Goal: Task Accomplishment & Management: Manage account settings

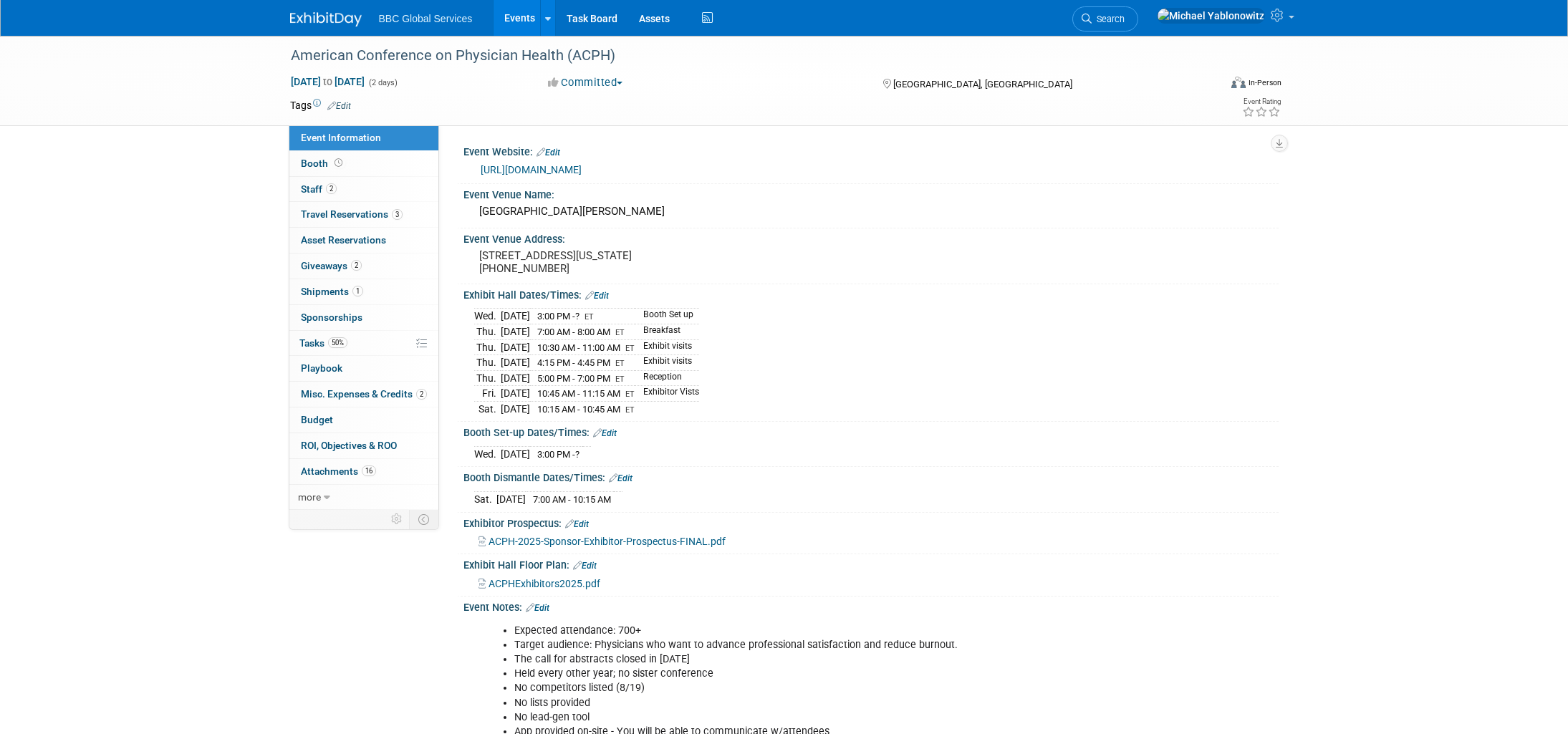
click at [330, 140] on span "Event Information" at bounding box center [340, 138] width 80 height 11
click at [1250, 20] on img at bounding box center [1211, 15] width 108 height 15
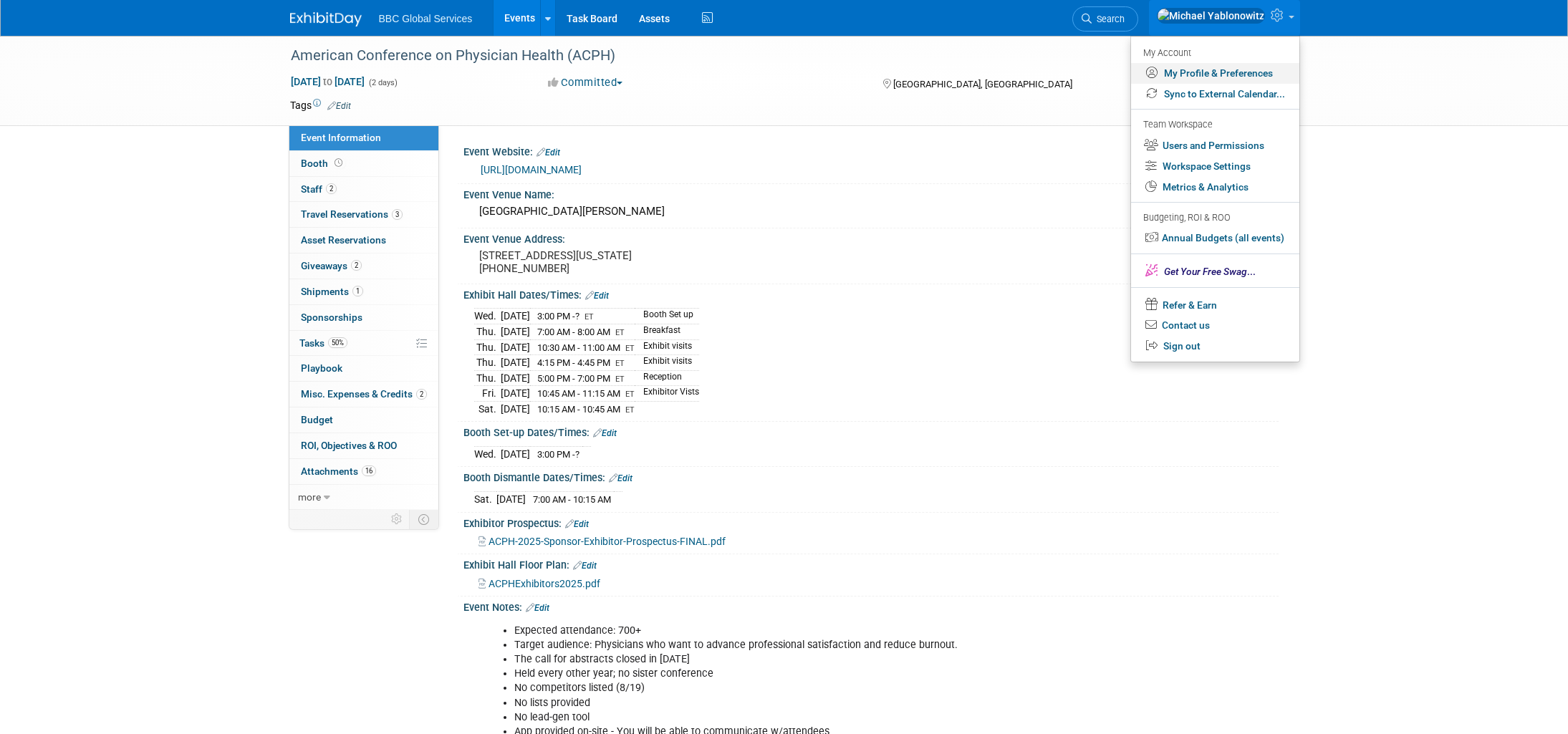
click at [1207, 70] on link "My Profile & Preferences" at bounding box center [1216, 74] width 169 height 21
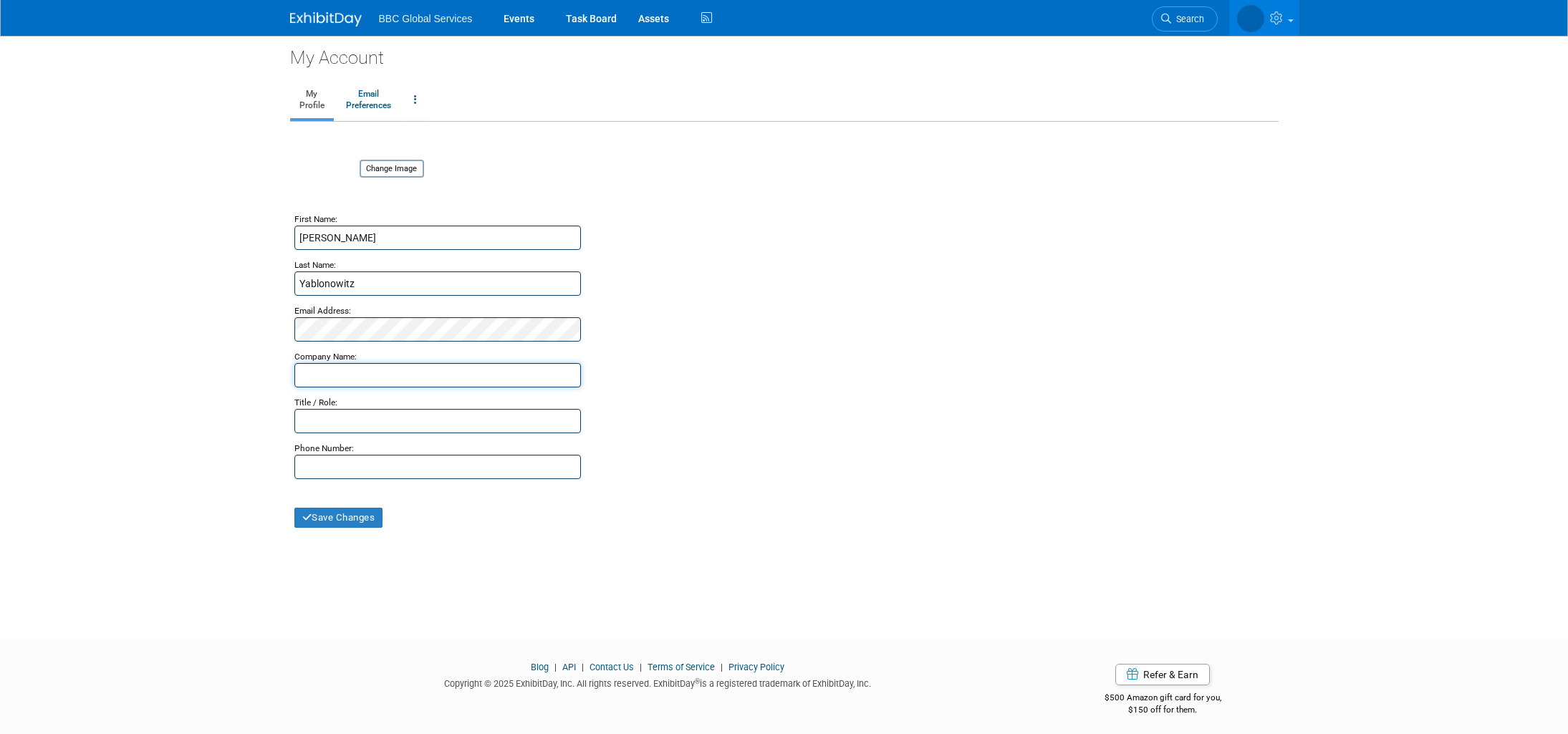
click at [336, 379] on input "text" at bounding box center [438, 375] width 287 height 24
type input "Snapscale"
click at [323, 417] on input "text" at bounding box center [438, 421] width 287 height 24
type input "President & CEO"
type input "[PHONE_NUMBER]"
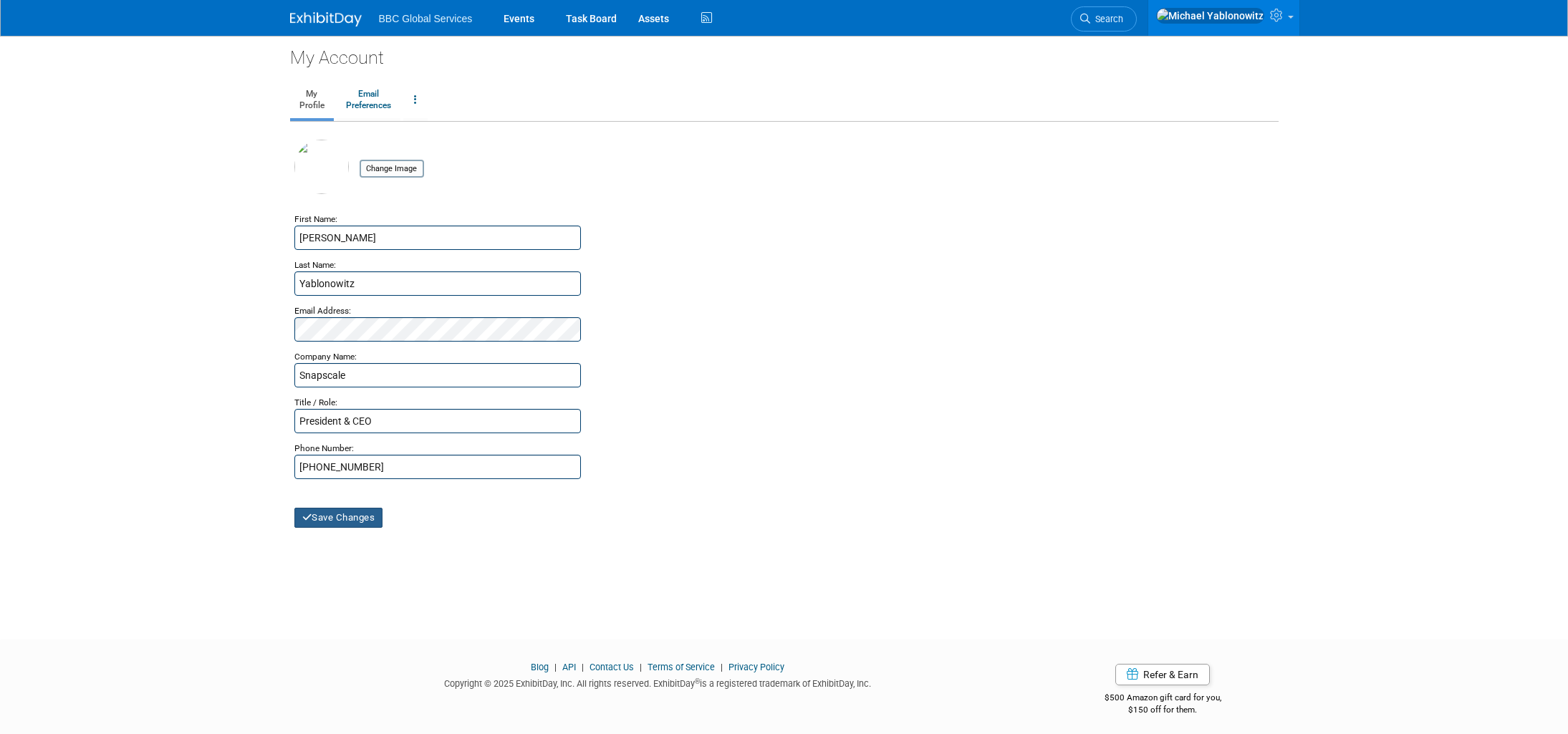
click at [325, 515] on button "Save Changes" at bounding box center [339, 518] width 89 height 20
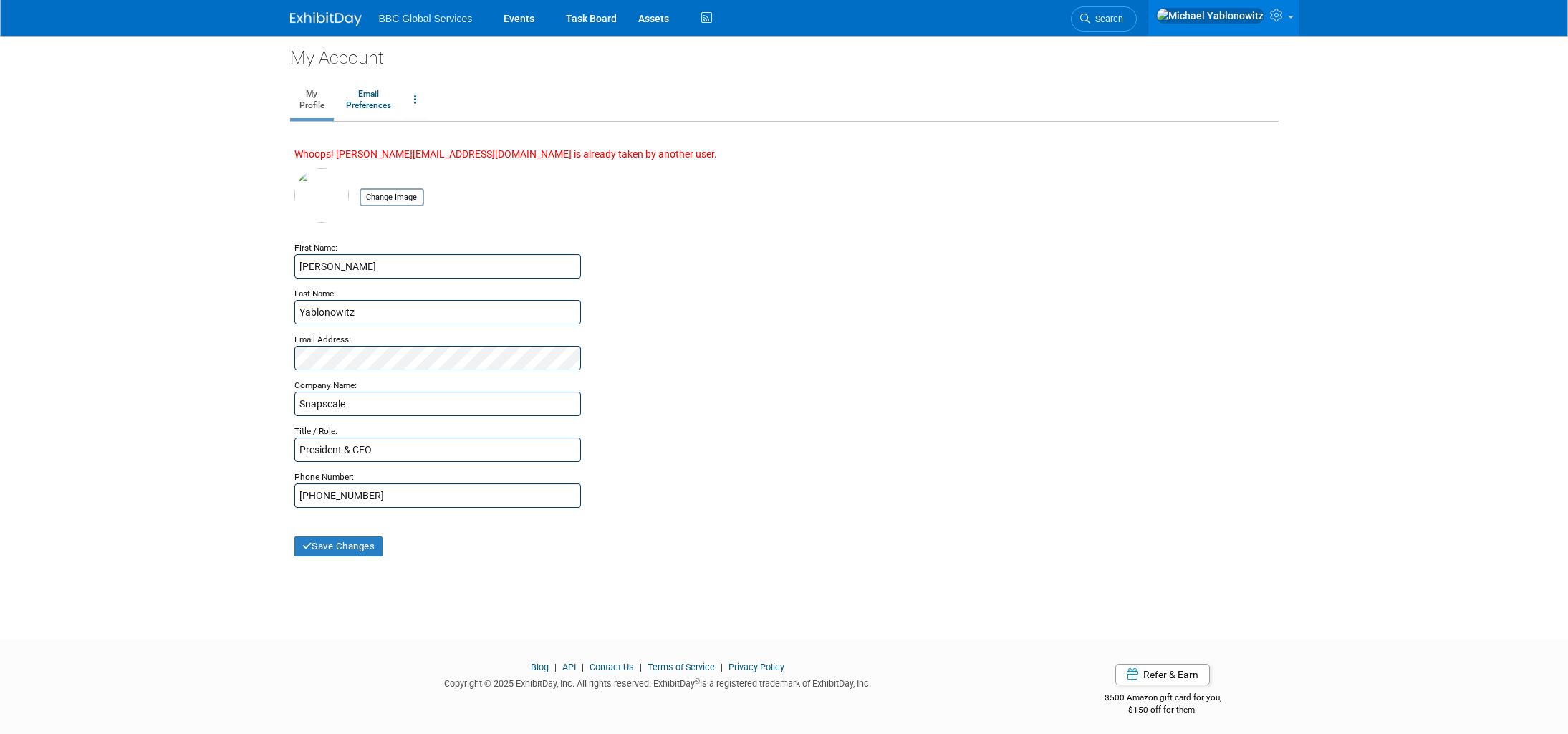
click at [357, 531] on div "Save Changes" at bounding box center [784, 532] width 980 height 49
click at [352, 540] on button "Save Changes" at bounding box center [339, 546] width 89 height 20
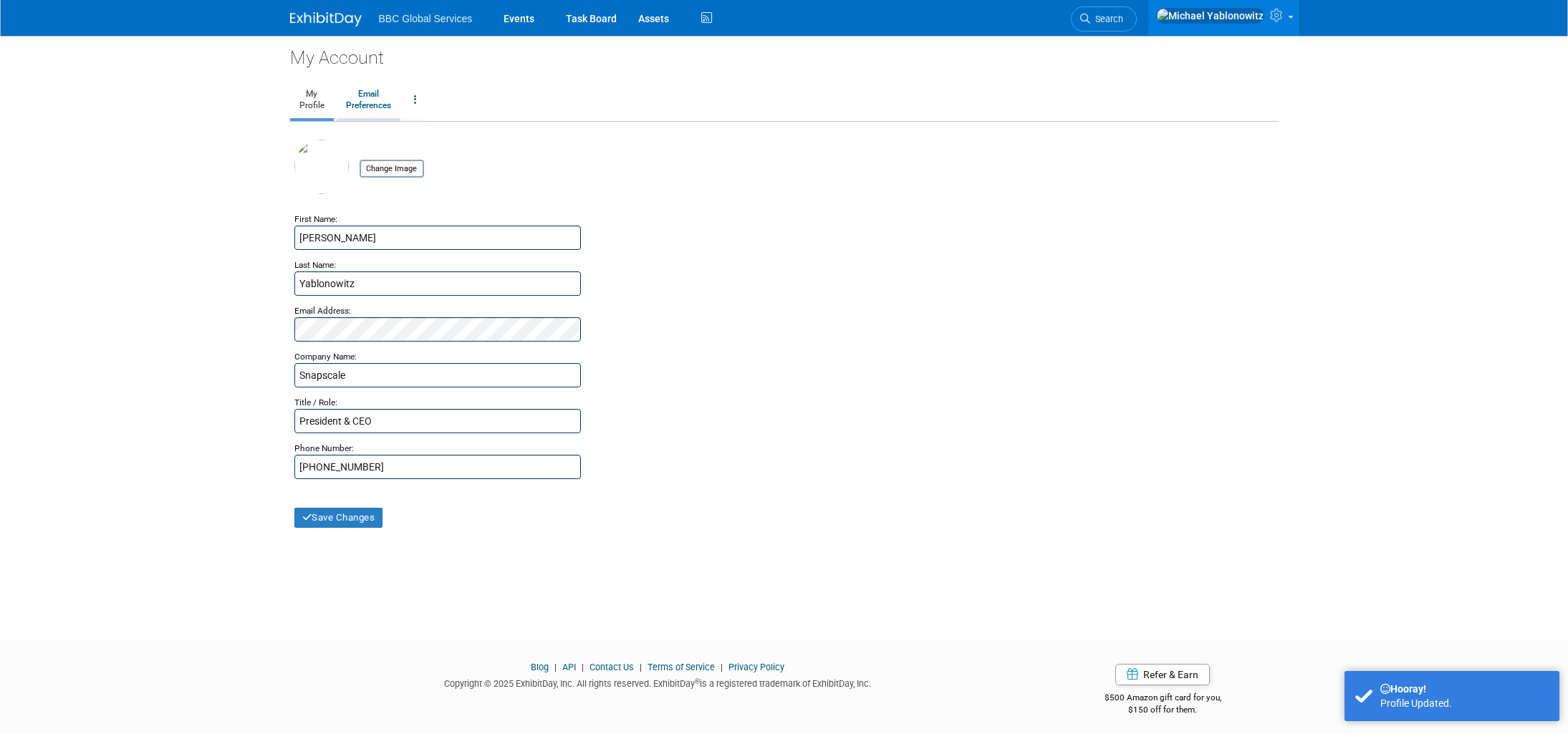
click at [358, 102] on link "Email Preferences" at bounding box center [368, 100] width 64 height 36
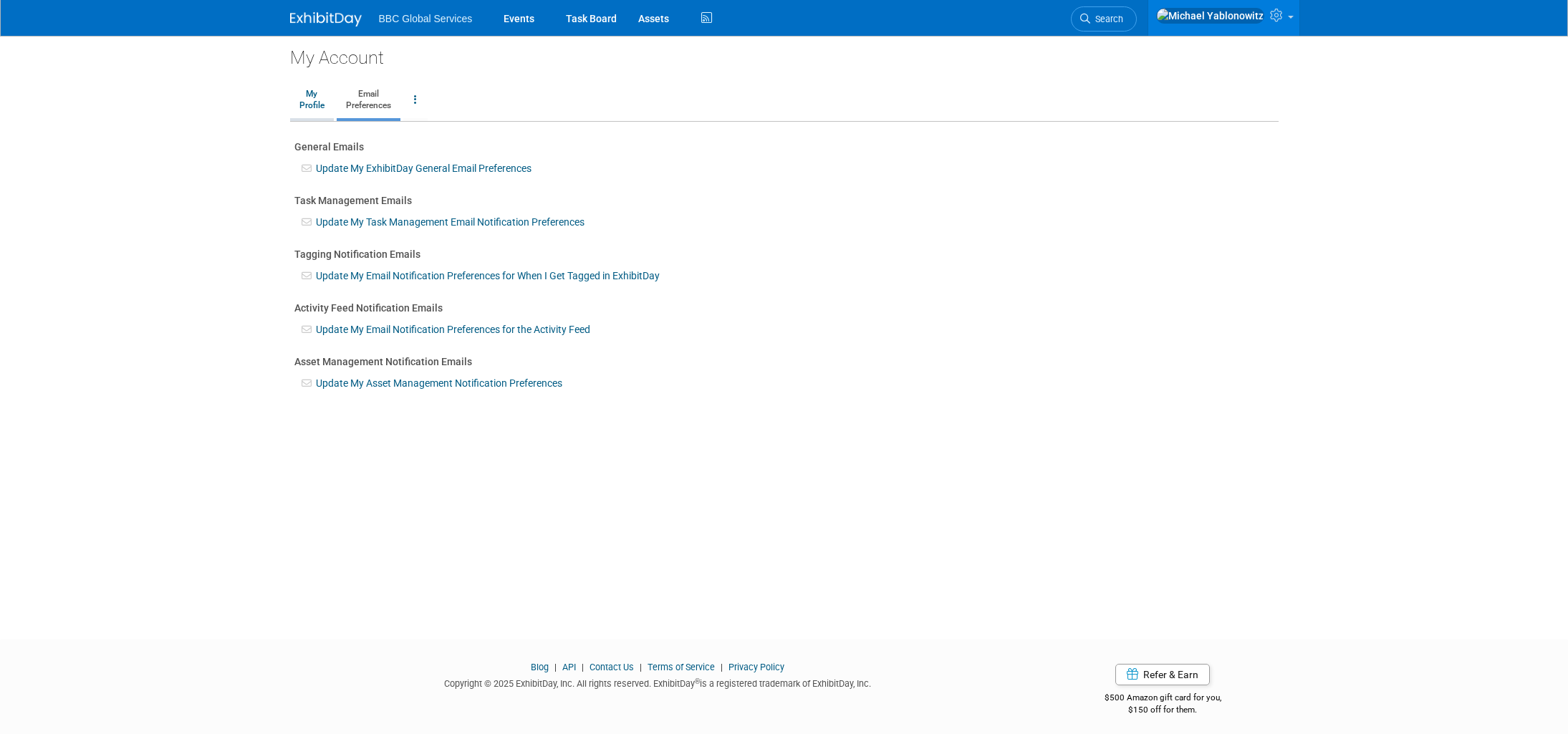
click at [298, 109] on link "My Profile" at bounding box center [312, 100] width 44 height 36
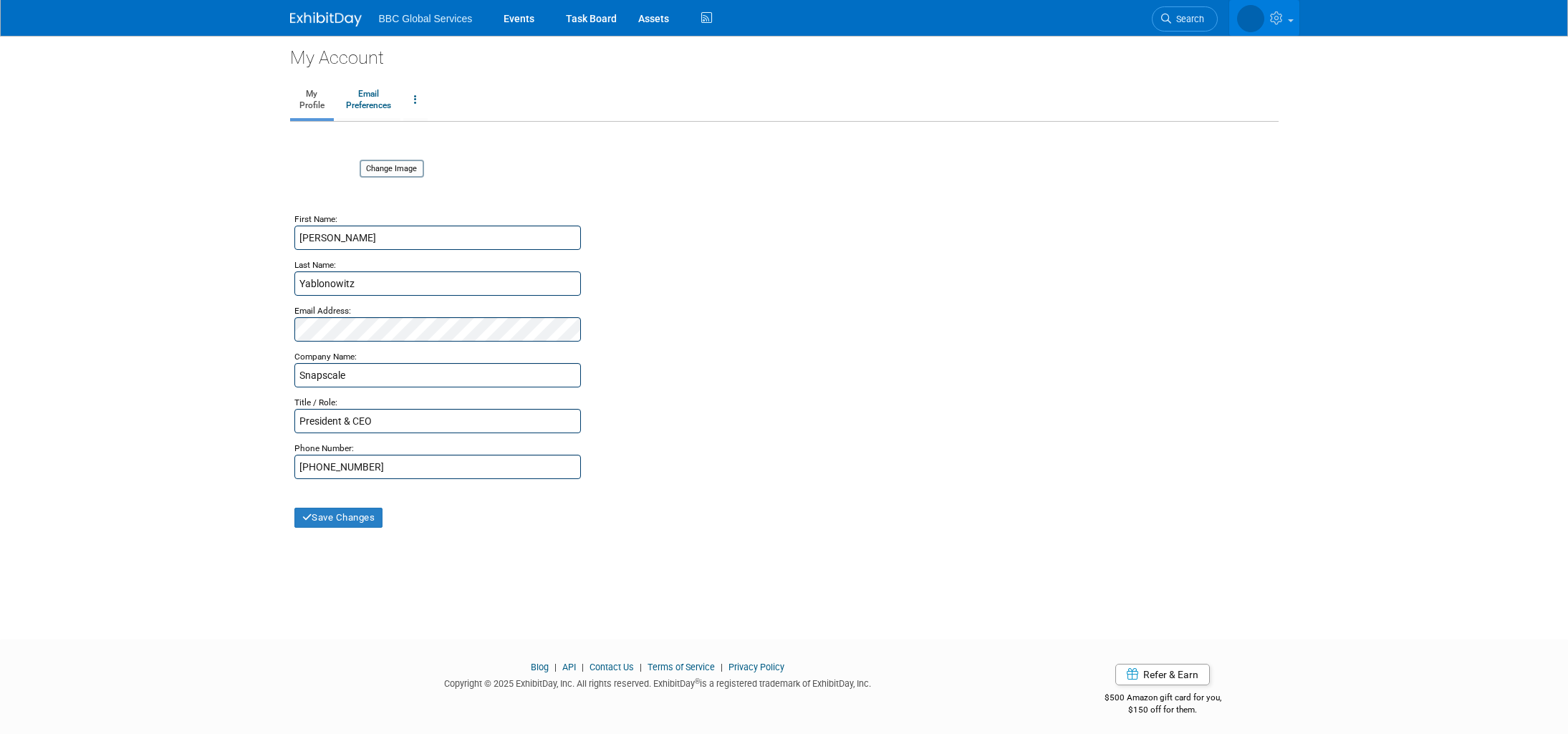
click at [1280, 23] on icon at bounding box center [1278, 18] width 16 height 13
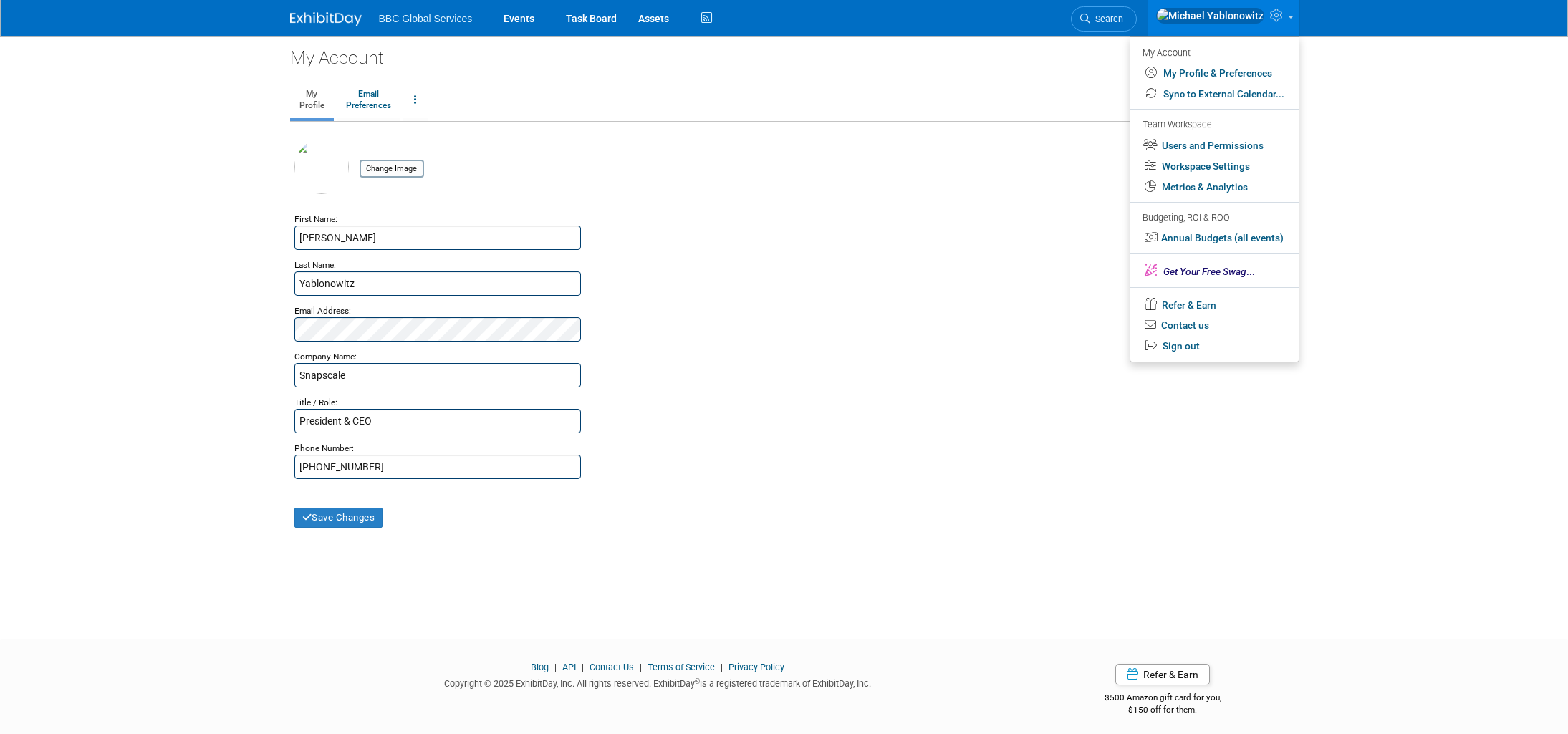
click at [427, 22] on span "BBC Global Services" at bounding box center [426, 19] width 94 height 11
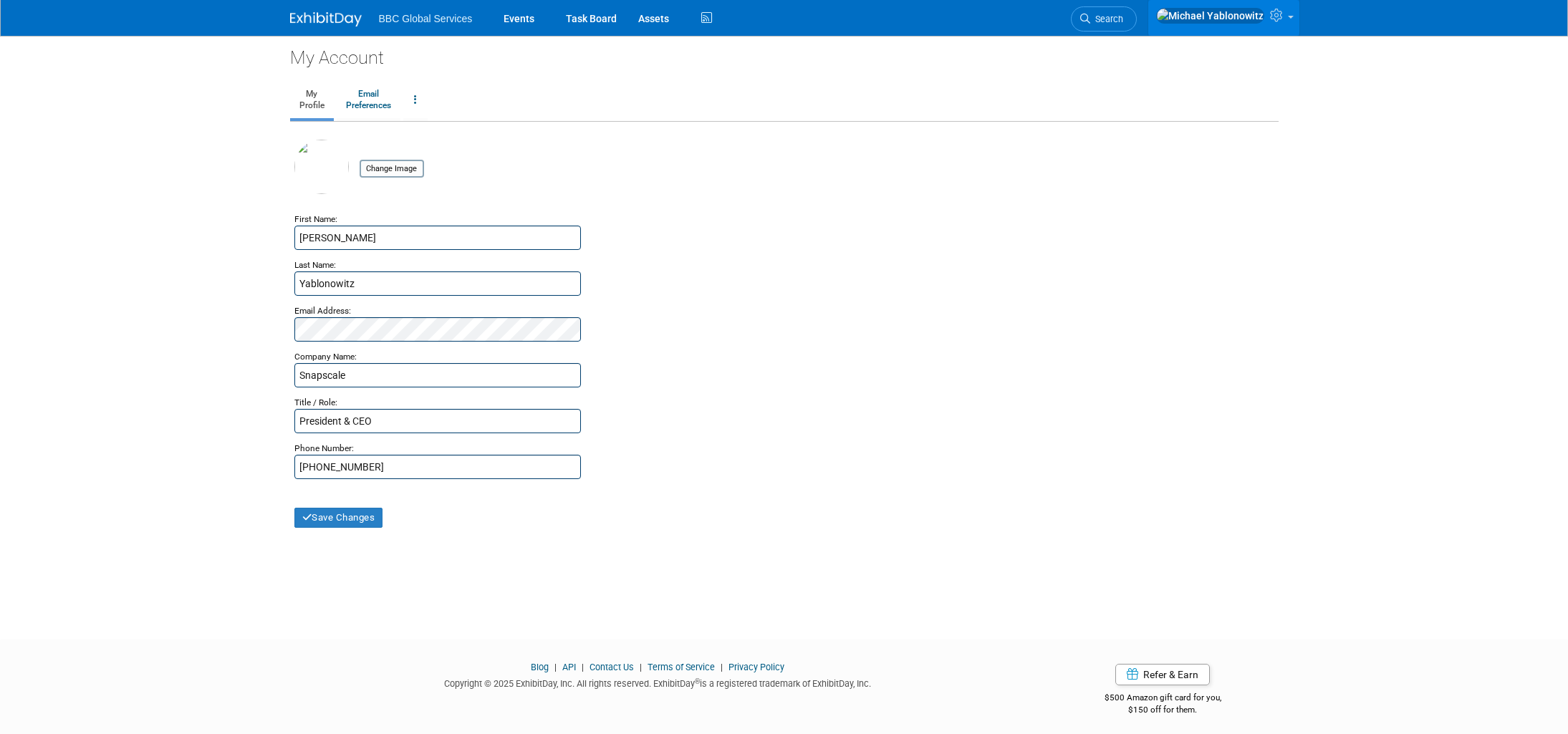
click at [1258, 23] on img at bounding box center [1210, 15] width 108 height 15
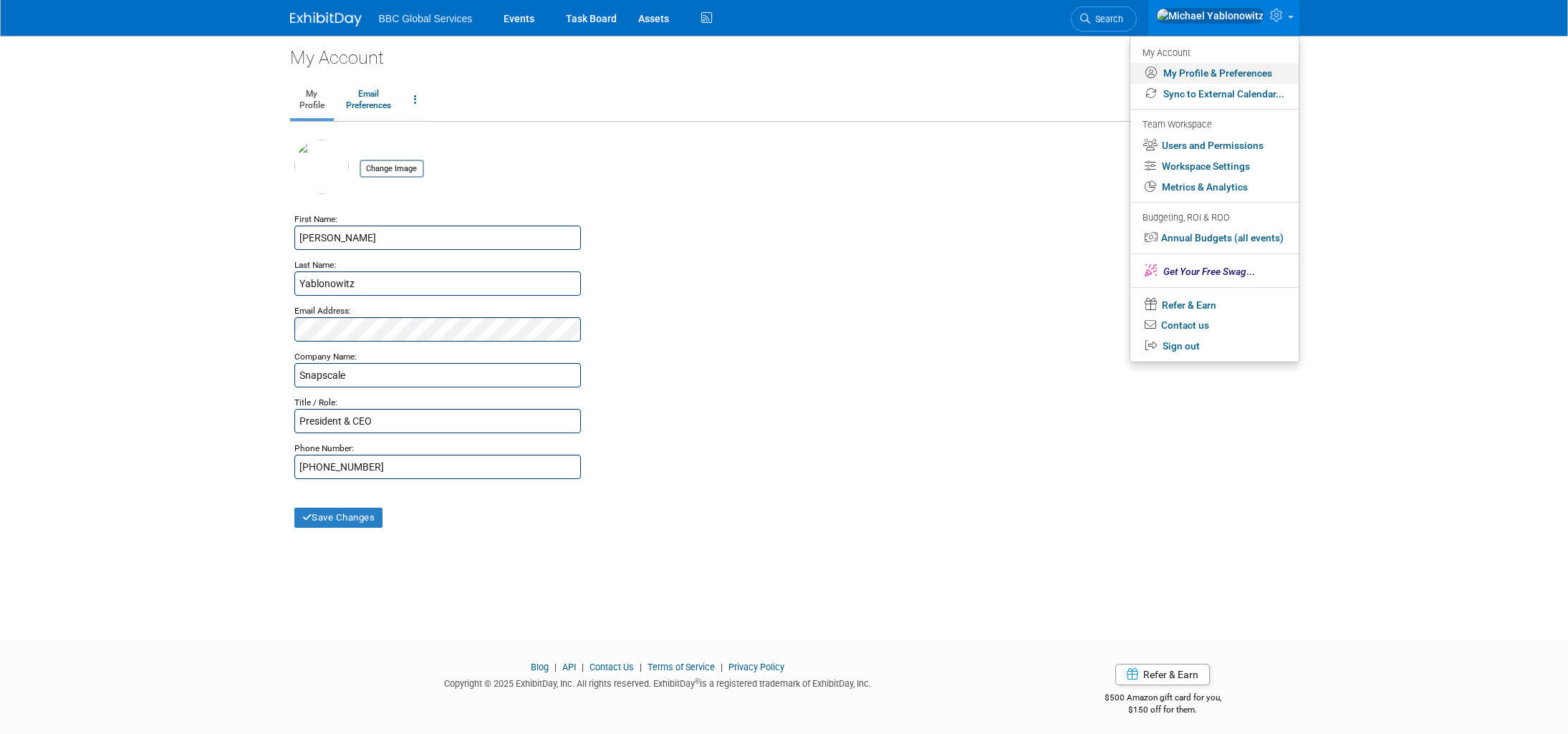
click at [1225, 74] on link "My Profile & Preferences" at bounding box center [1215, 74] width 169 height 21
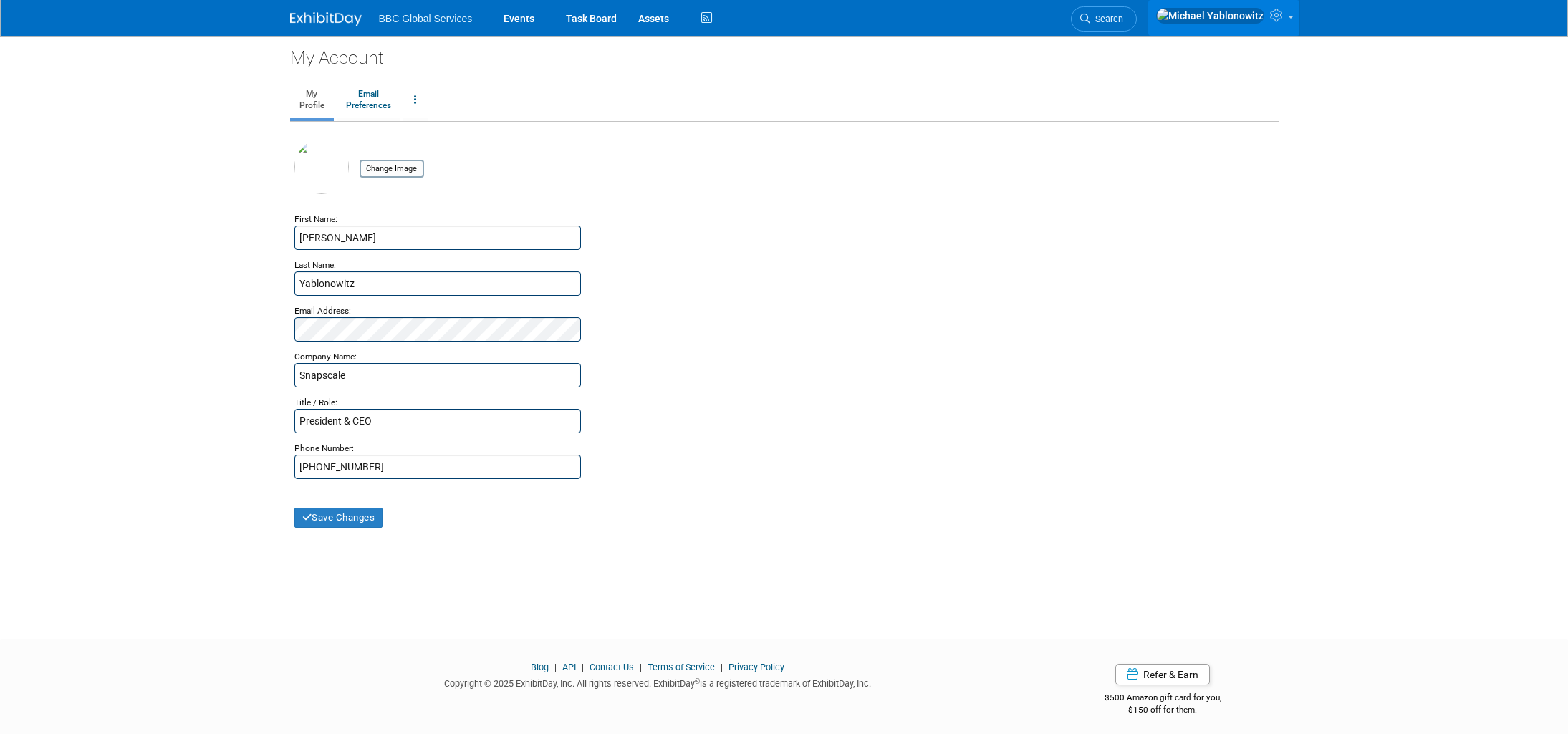
click at [1277, 19] on icon at bounding box center [1278, 15] width 16 height 13
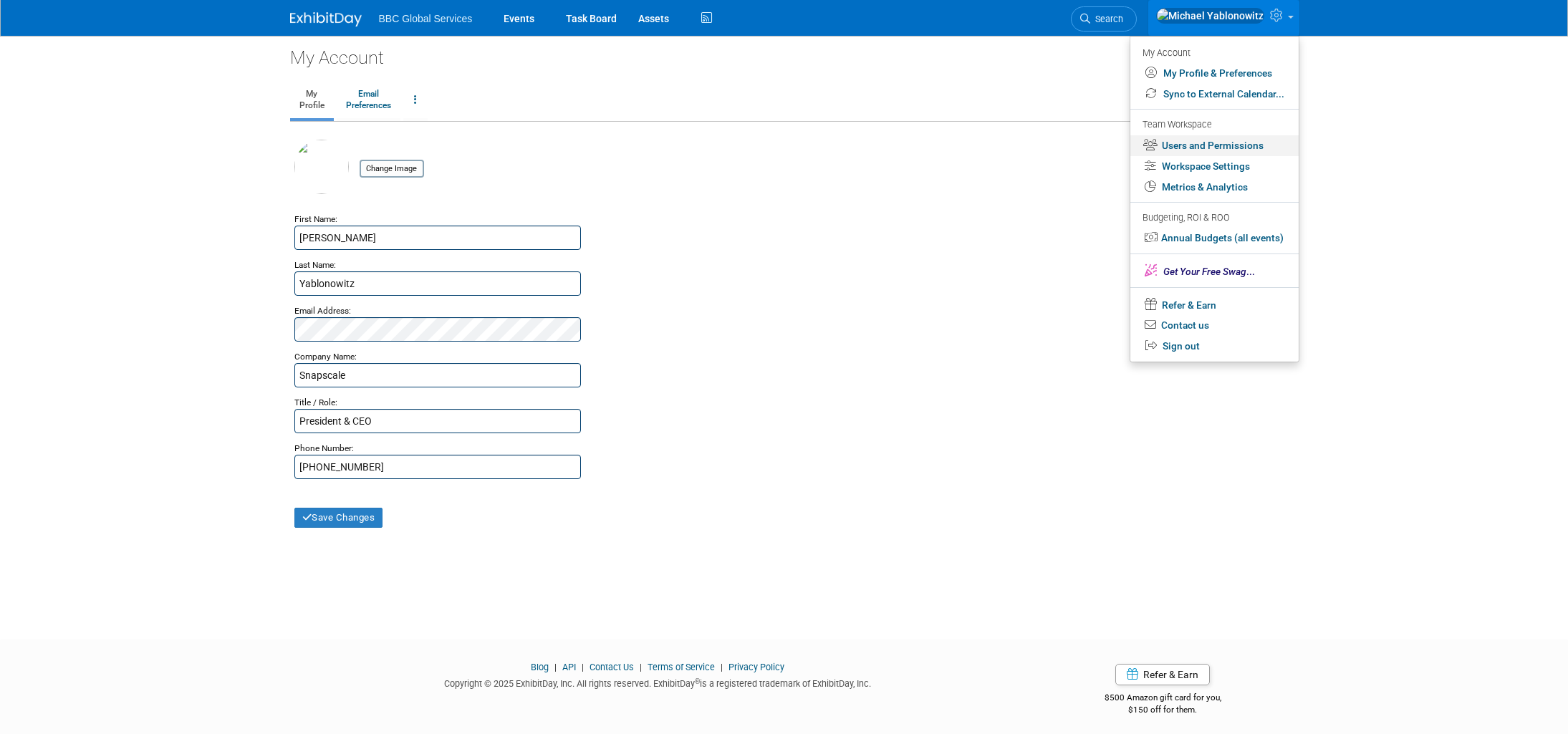
click at [1228, 145] on link "Users and Permissions" at bounding box center [1215, 146] width 169 height 21
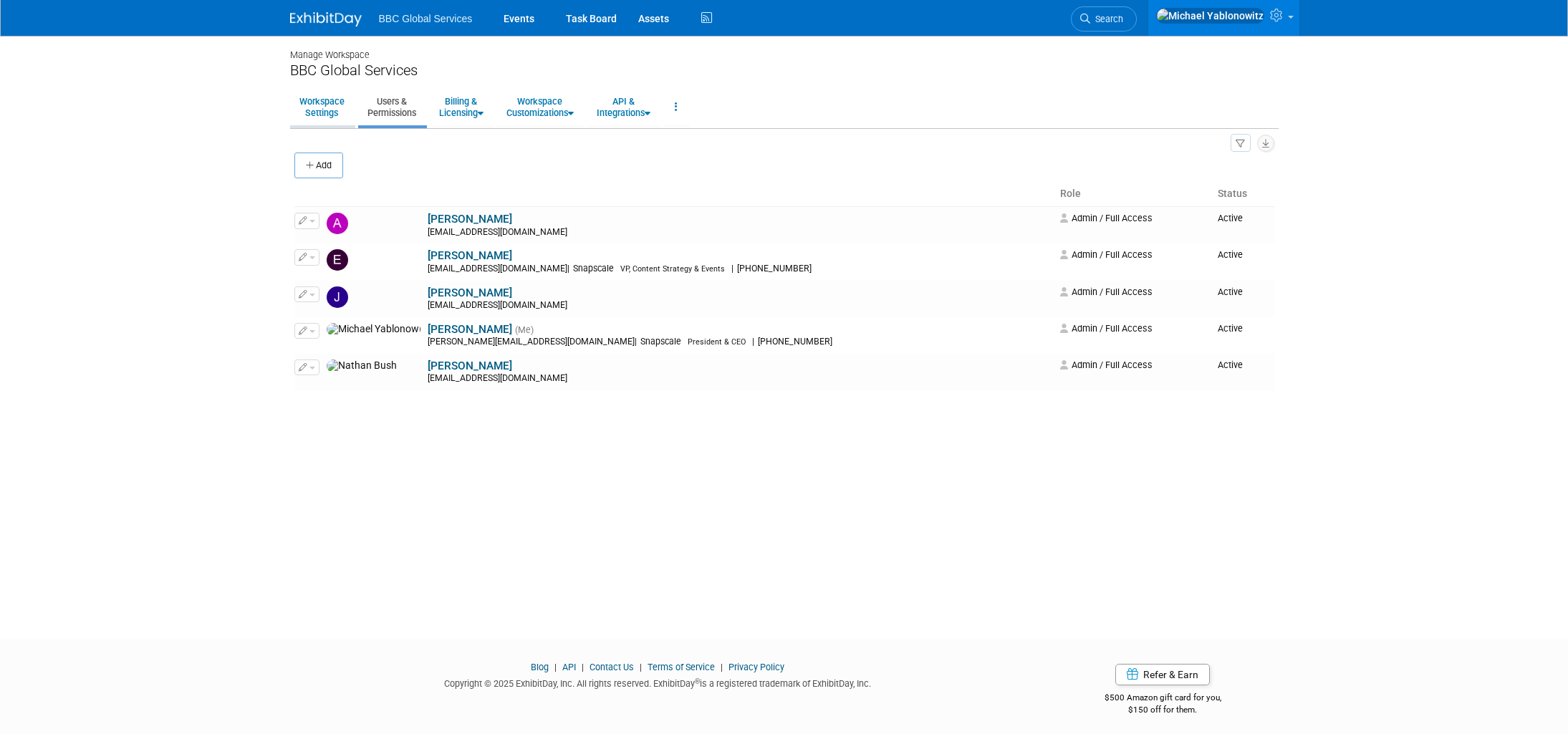
click at [319, 113] on link "Workspace Settings" at bounding box center [322, 106] width 64 height 35
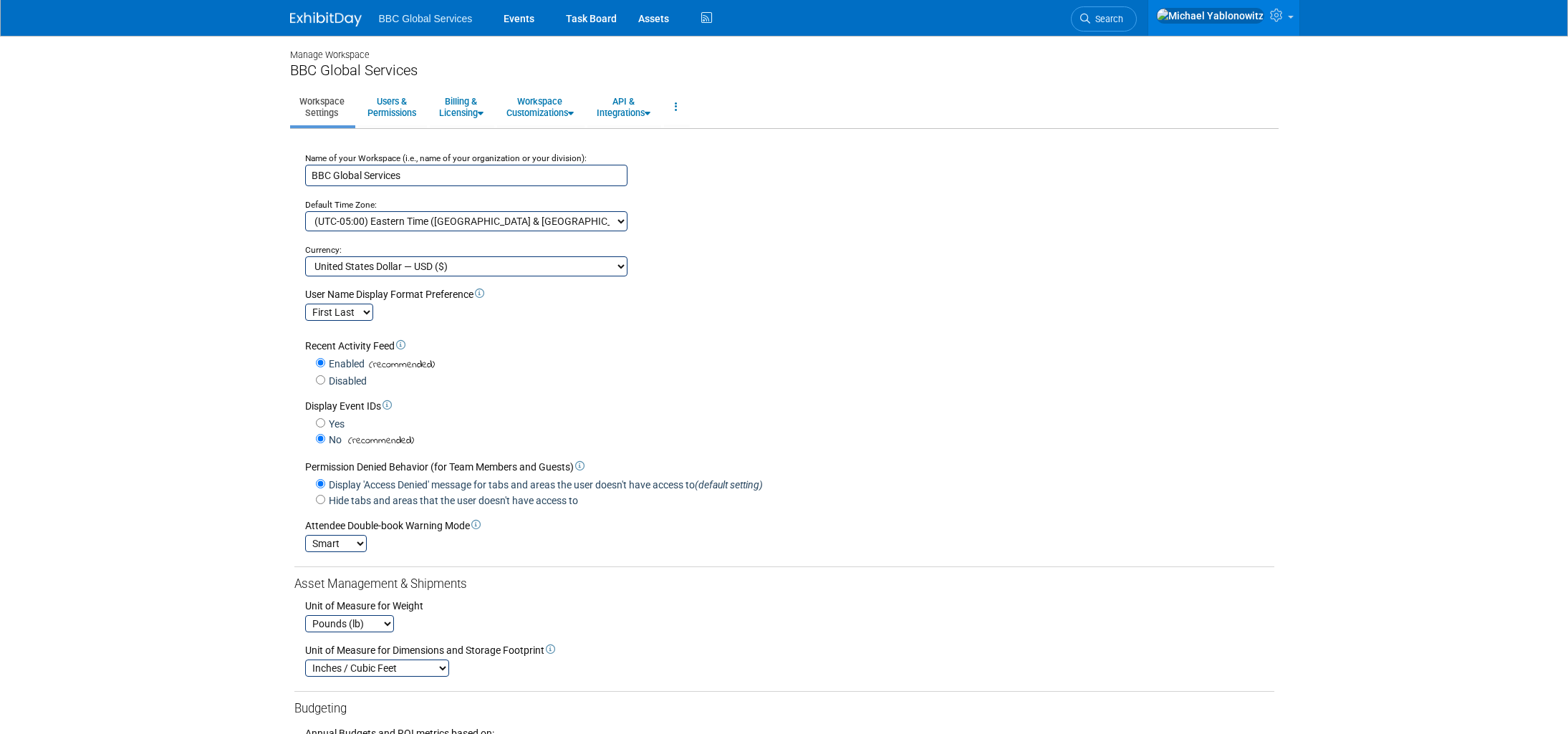
click at [398, 178] on input "BBC Global Services" at bounding box center [467, 175] width 323 height 22
click at [329, 178] on input "SNapscale" at bounding box center [467, 175] width 323 height 22
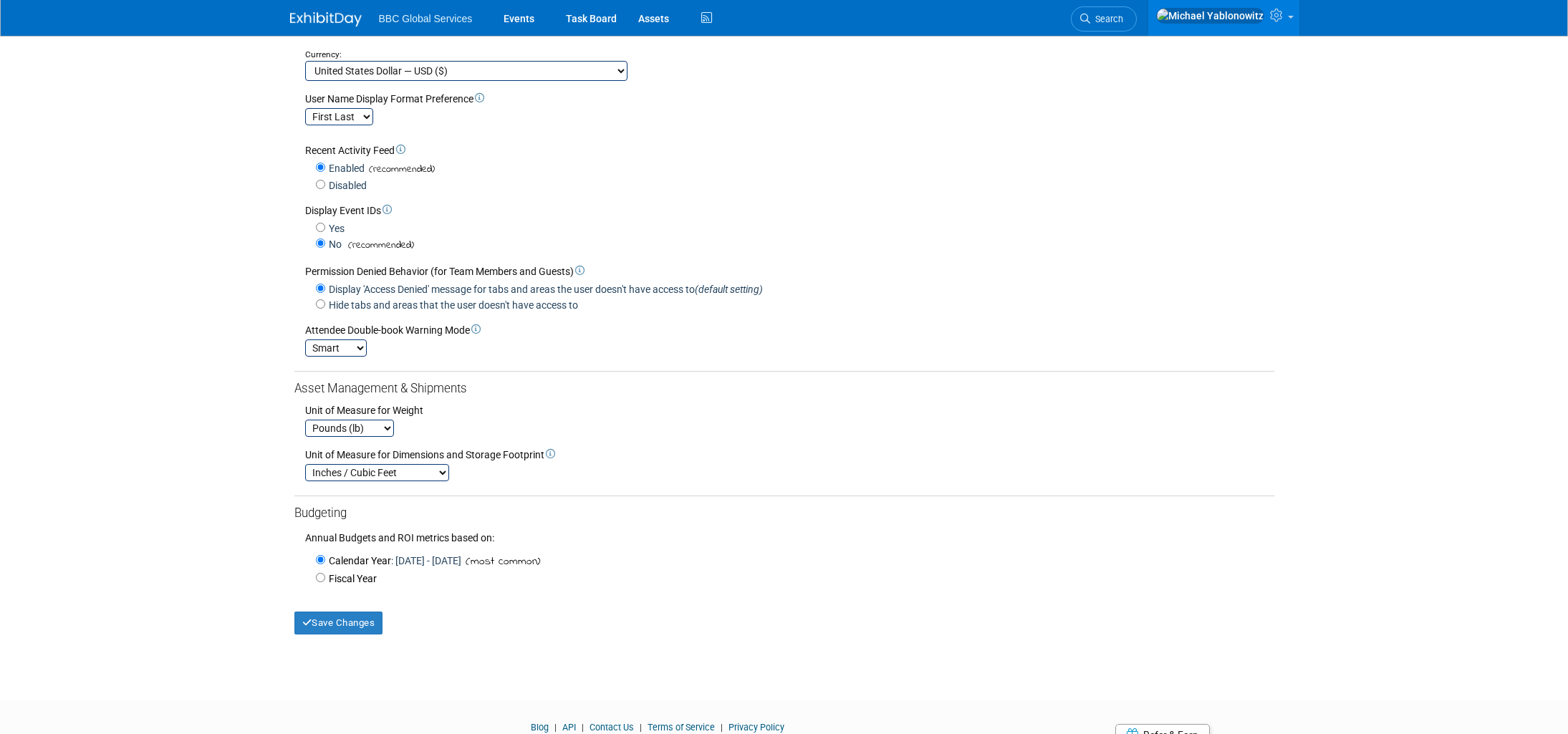
scroll to position [217, 0]
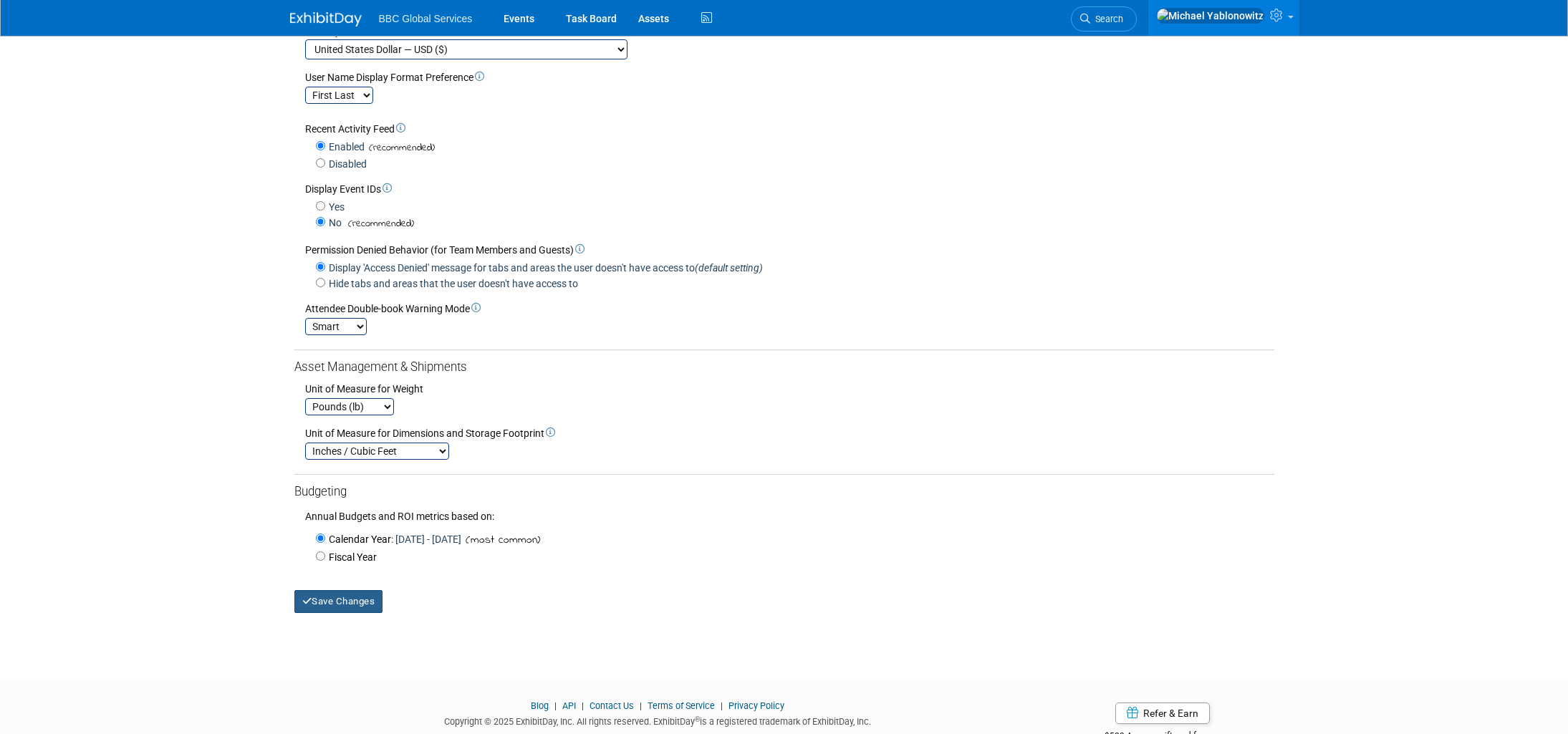
type input "Snapscale"
click at [325, 604] on button "Save Changes" at bounding box center [339, 601] width 89 height 23
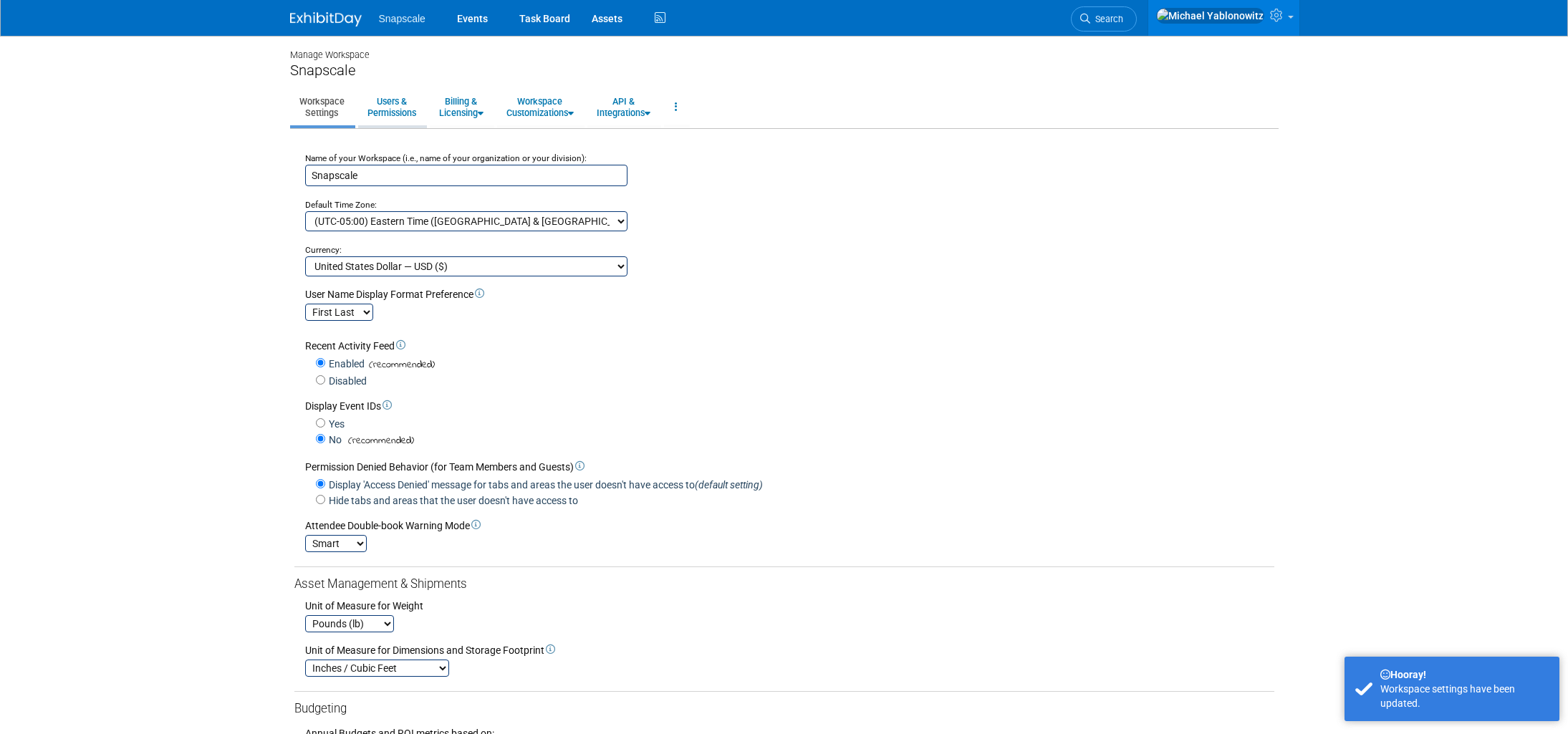
click at [394, 114] on link "Users & Permissions" at bounding box center [391, 106] width 67 height 35
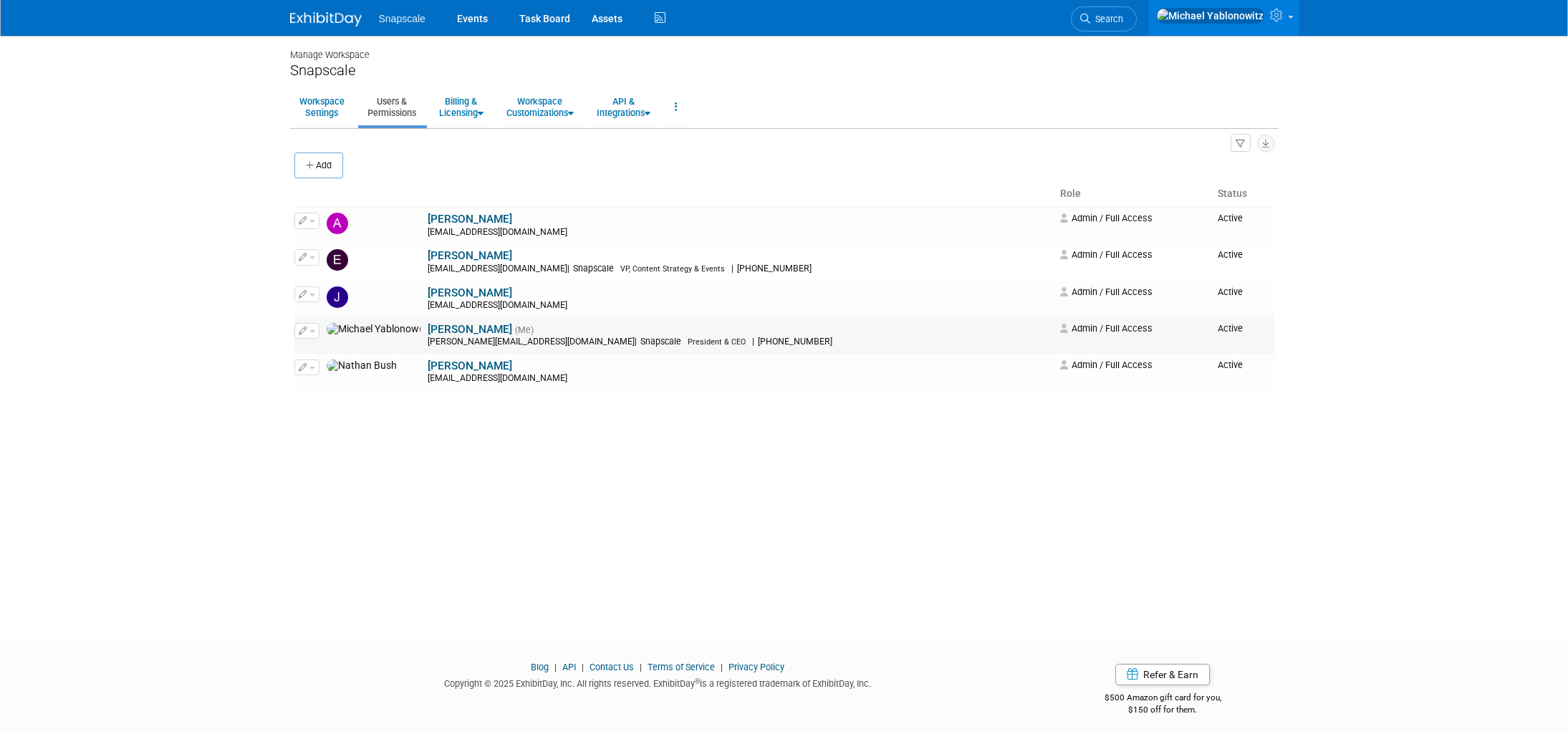
click at [299, 331] on icon "button" at bounding box center [303, 331] width 9 height 8
click at [314, 349] on icon at bounding box center [314, 353] width 11 height 10
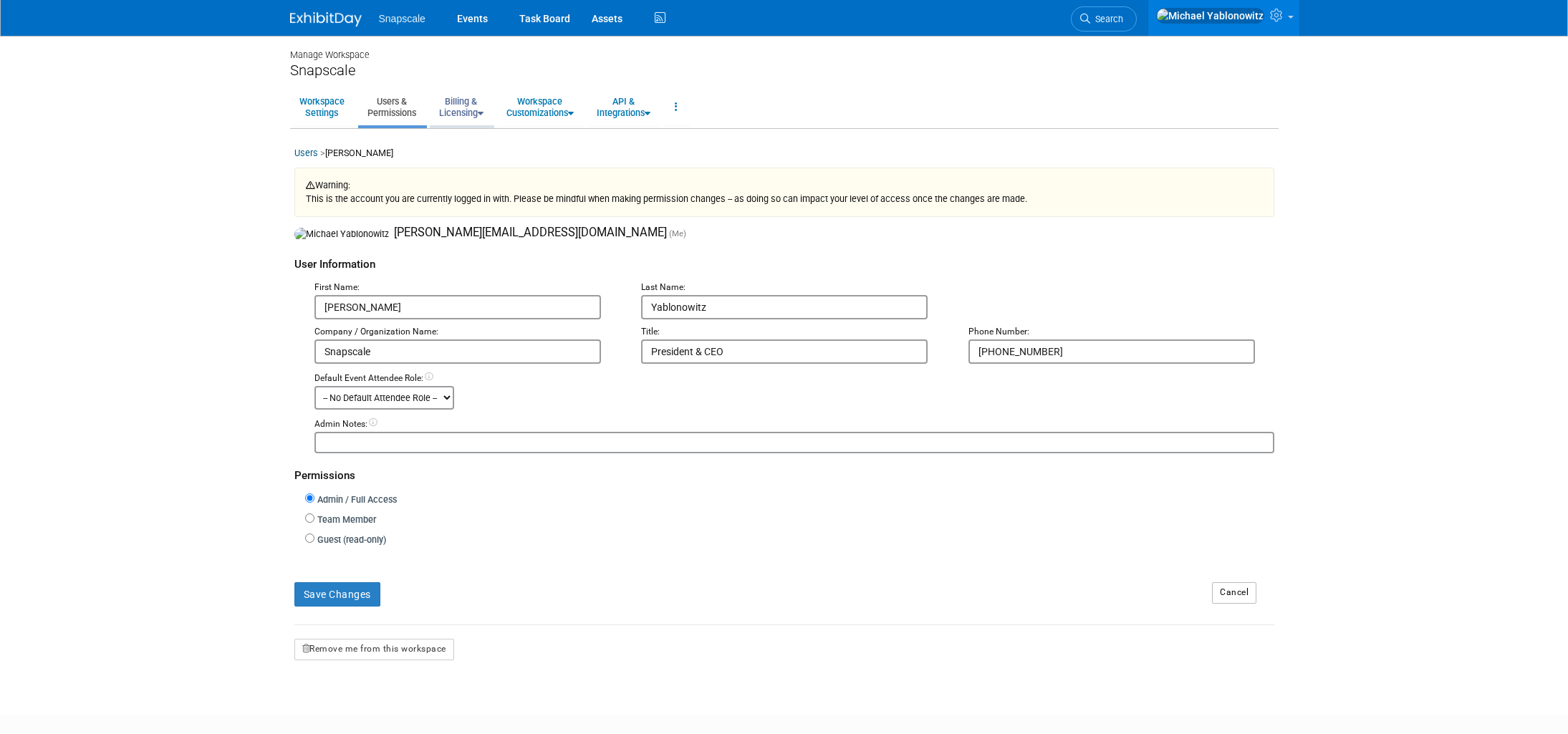
click at [467, 114] on link "Billing & Licensing" at bounding box center [461, 106] width 63 height 35
click at [463, 141] on link "Manage Plan / Subscription" at bounding box center [494, 139] width 130 height 22
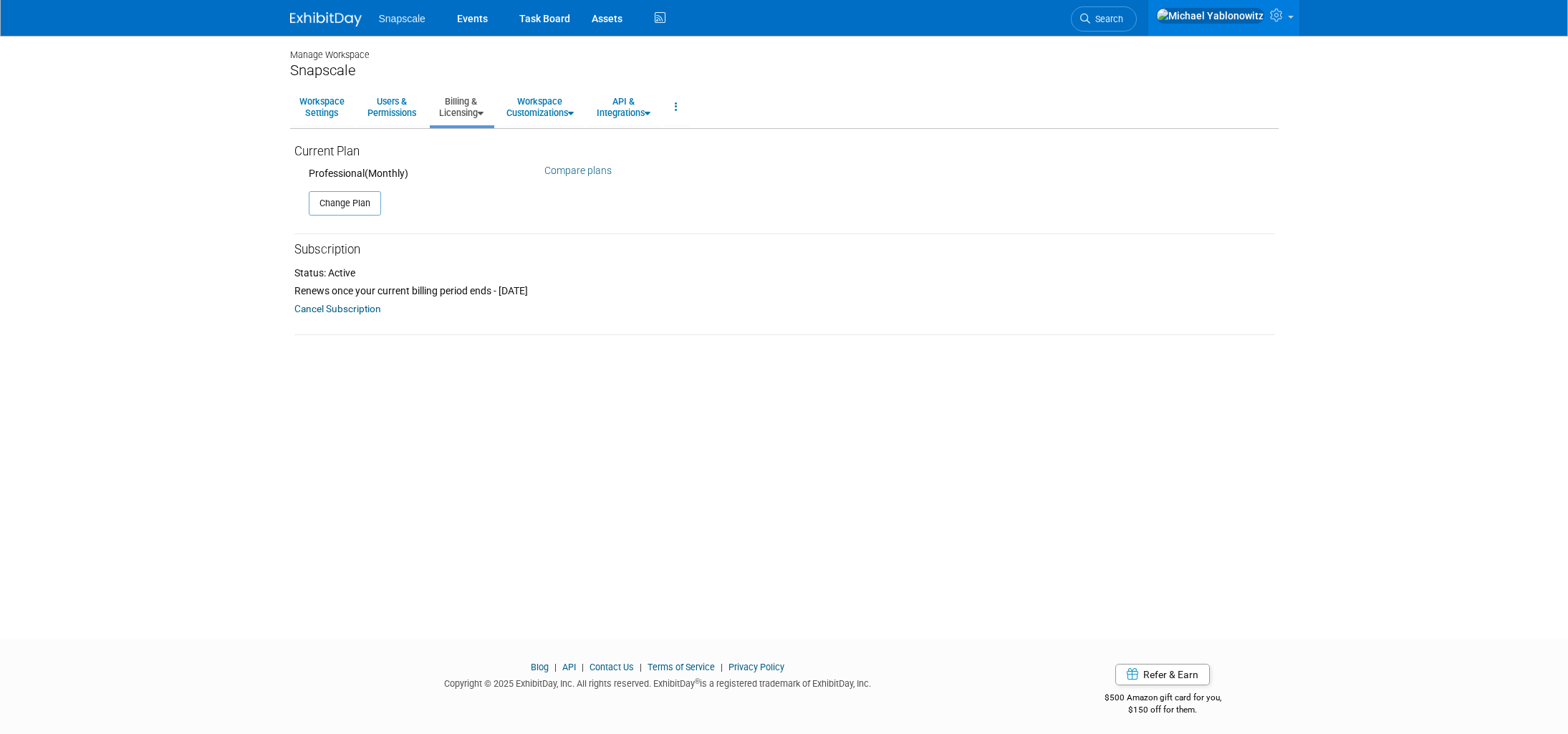
click at [566, 176] on link "Compare plans" at bounding box center [578, 170] width 67 height 11
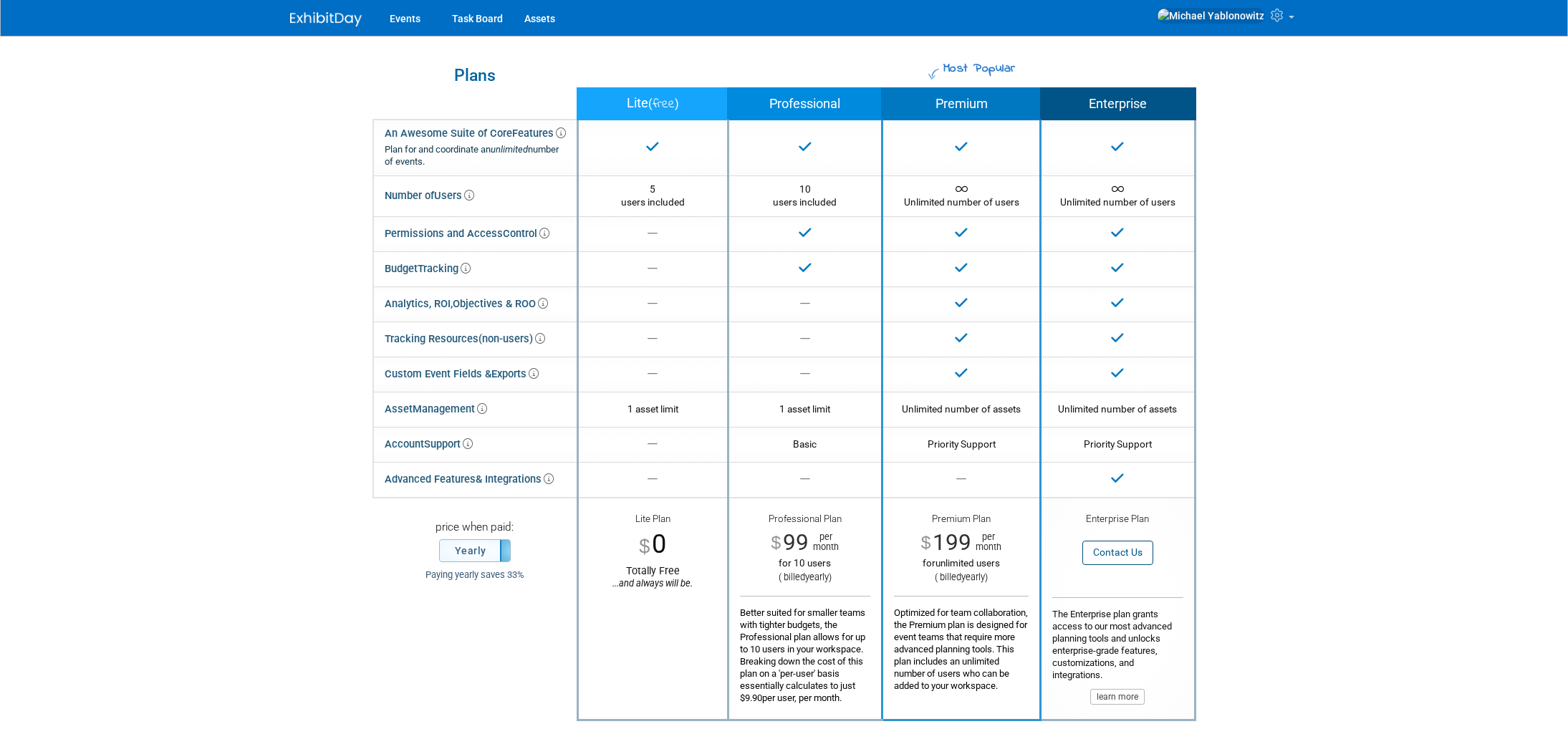
click at [296, 15] on img at bounding box center [326, 19] width 71 height 15
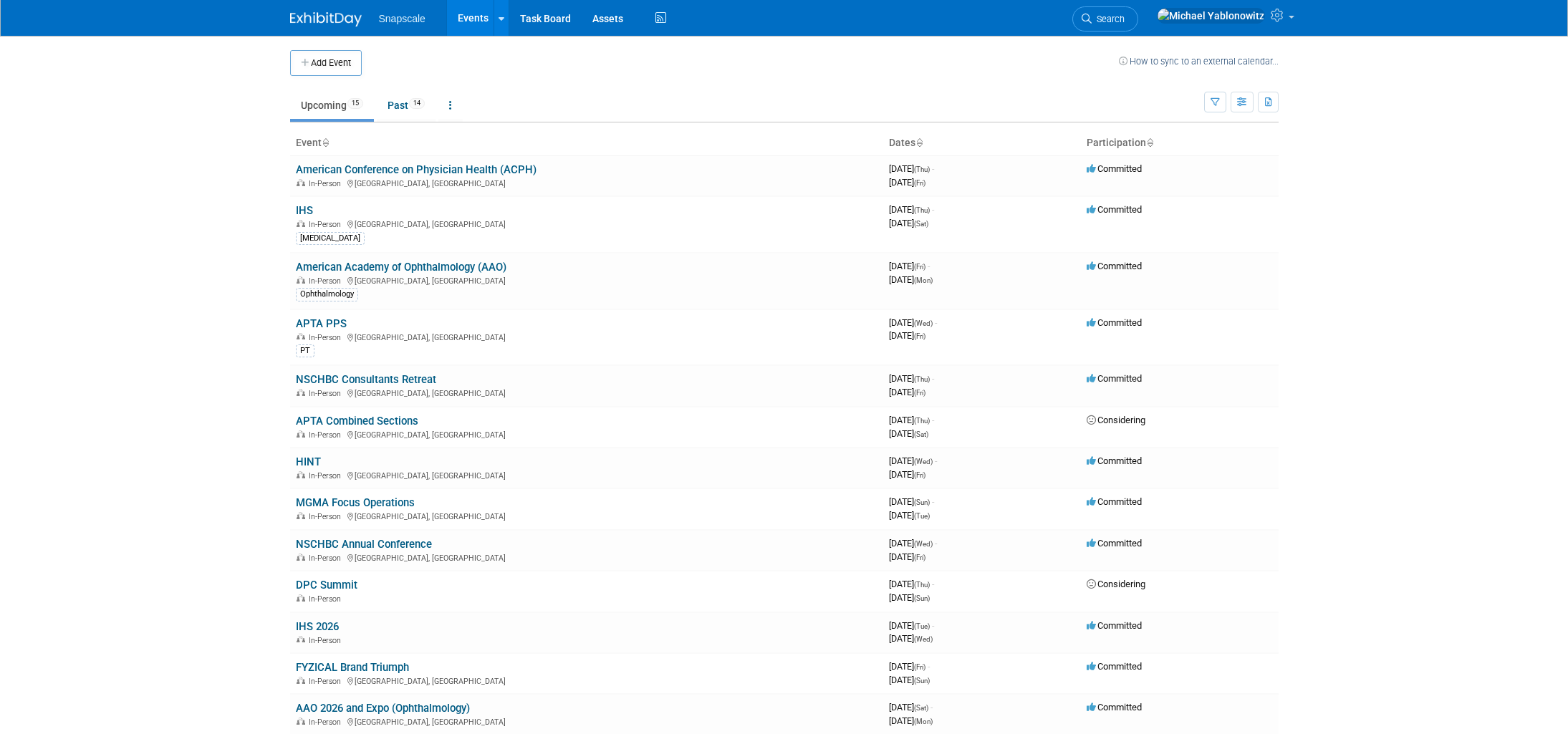
click at [404, 22] on span "Snapscale" at bounding box center [402, 19] width 46 height 11
click at [333, 20] on img at bounding box center [326, 19] width 71 height 15
click at [1238, 100] on icon "button" at bounding box center [1242, 102] width 11 height 9
click at [1275, 21] on icon at bounding box center [1279, 15] width 16 height 13
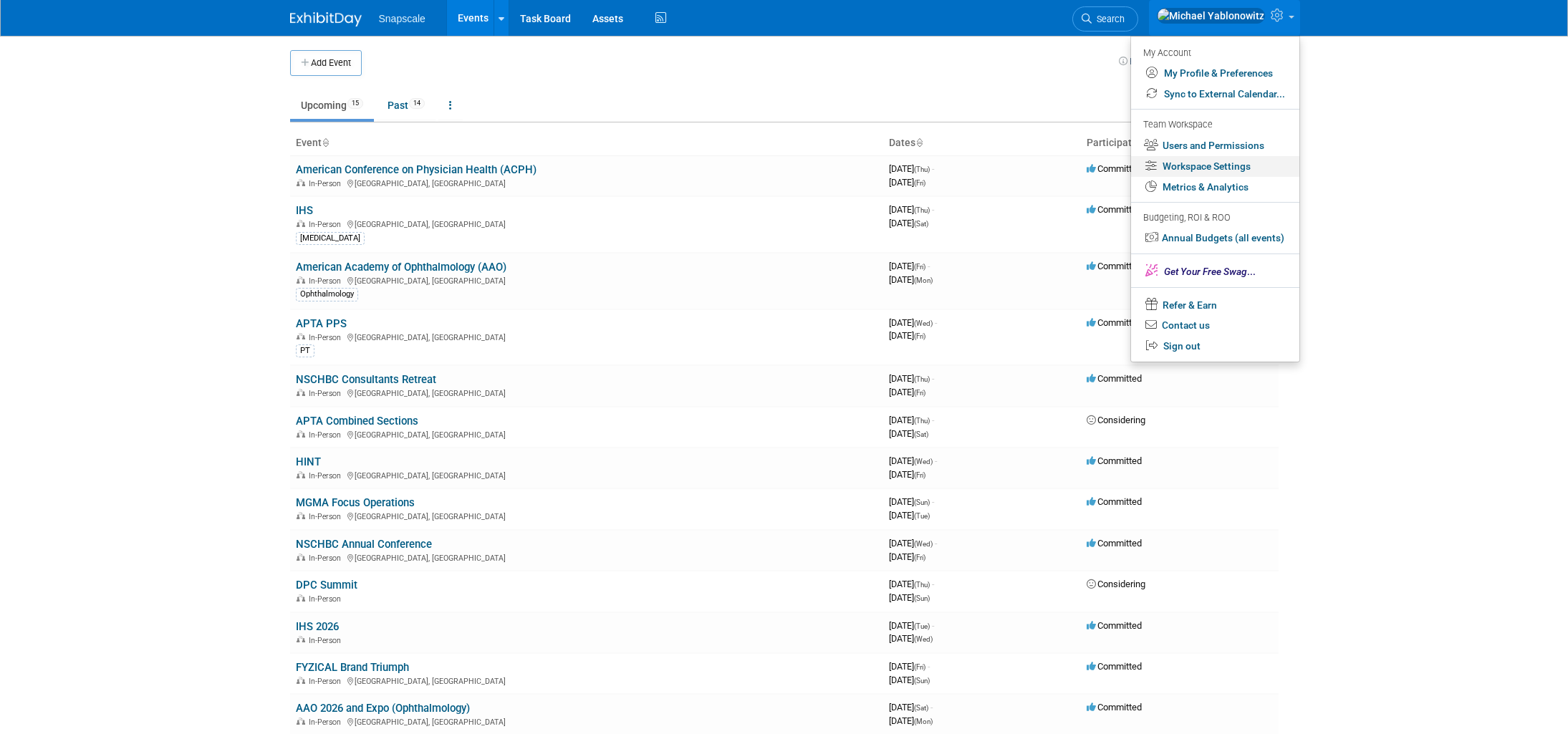
click at [1188, 169] on link "Workspace Settings" at bounding box center [1216, 167] width 169 height 21
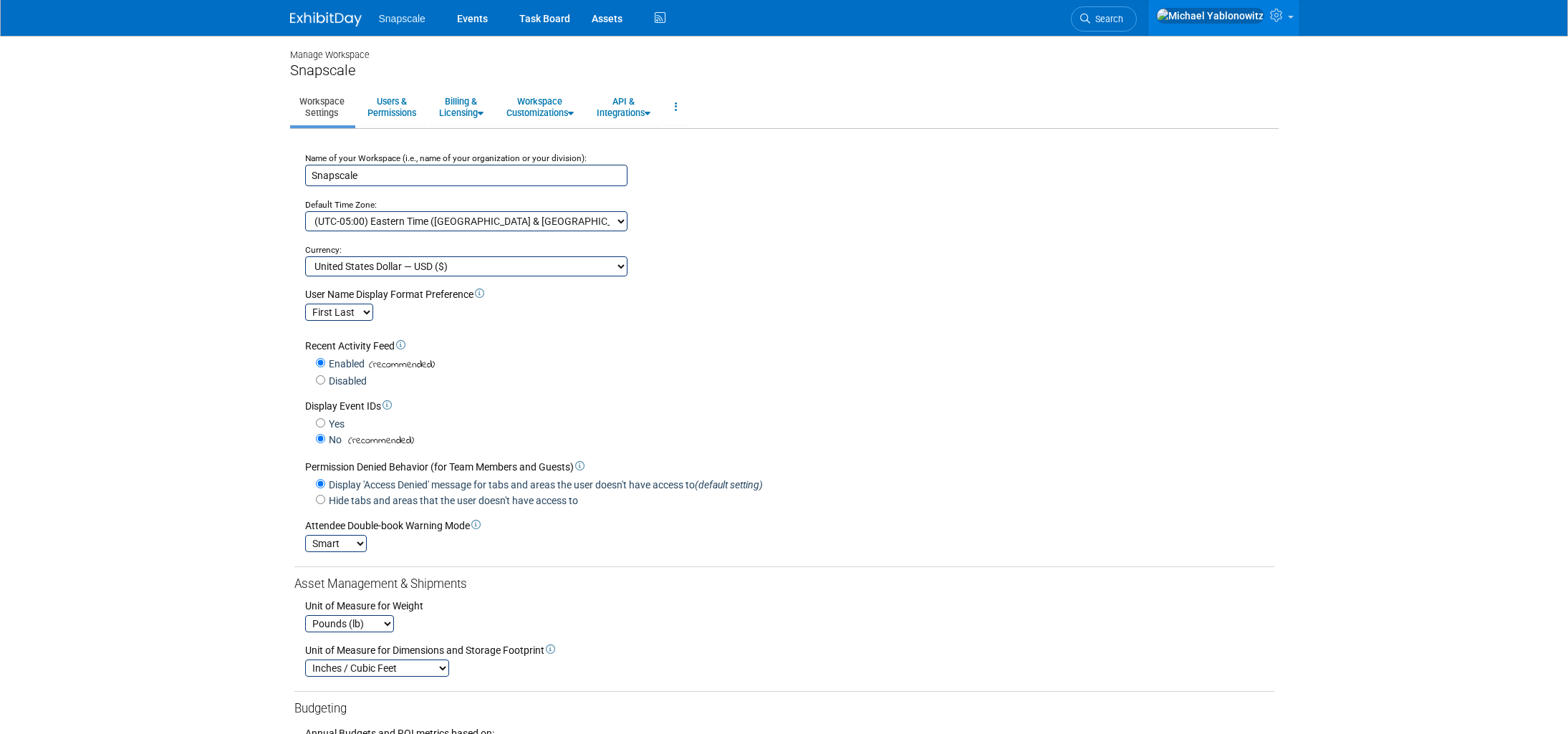
click at [1280, 25] on link at bounding box center [1224, 18] width 152 height 36
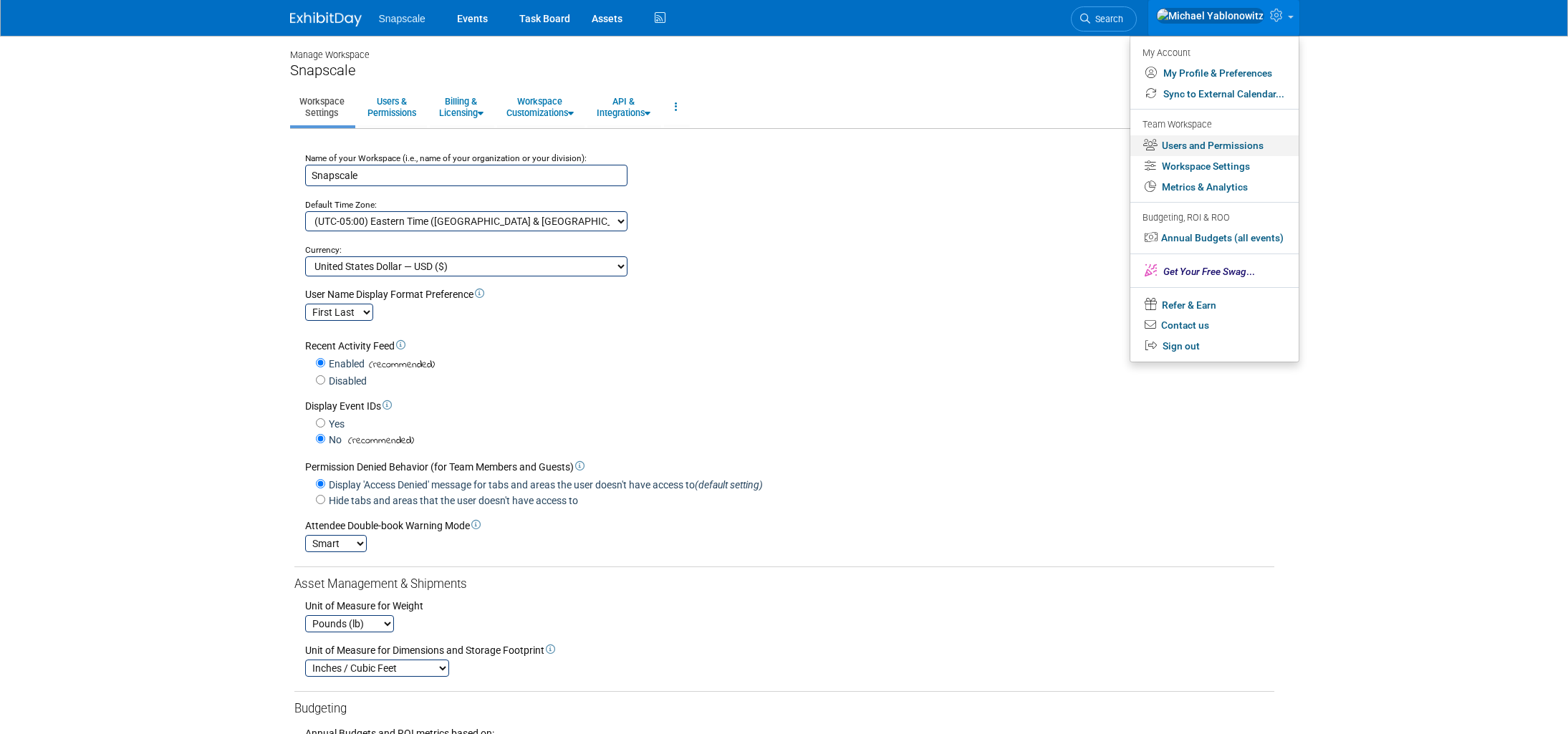
click at [1217, 147] on link "Users and Permissions" at bounding box center [1215, 146] width 169 height 21
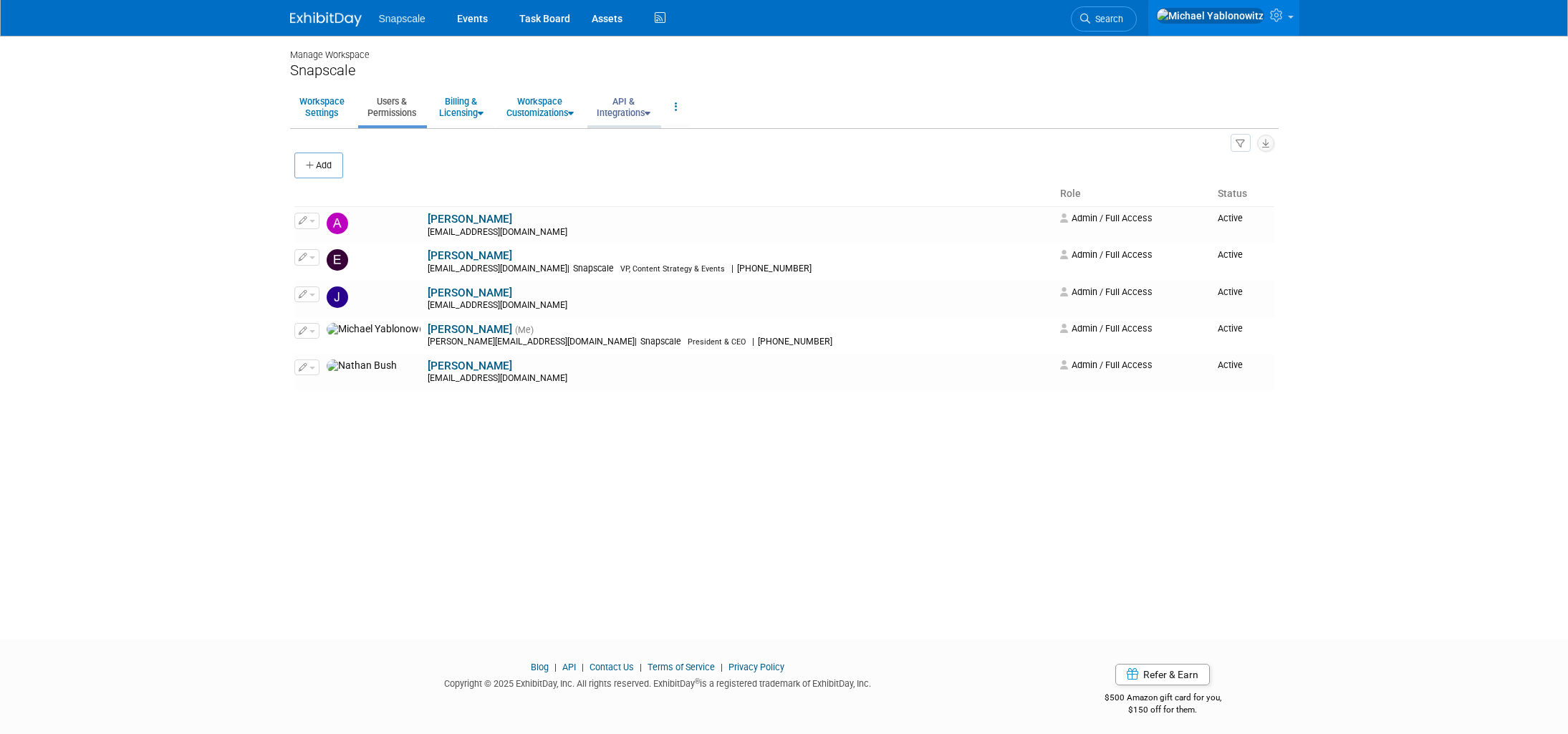
click at [626, 117] on link "API & Integrations" at bounding box center [623, 106] width 72 height 35
click at [620, 143] on link "API Access" at bounding box center [644, 139] width 113 height 22
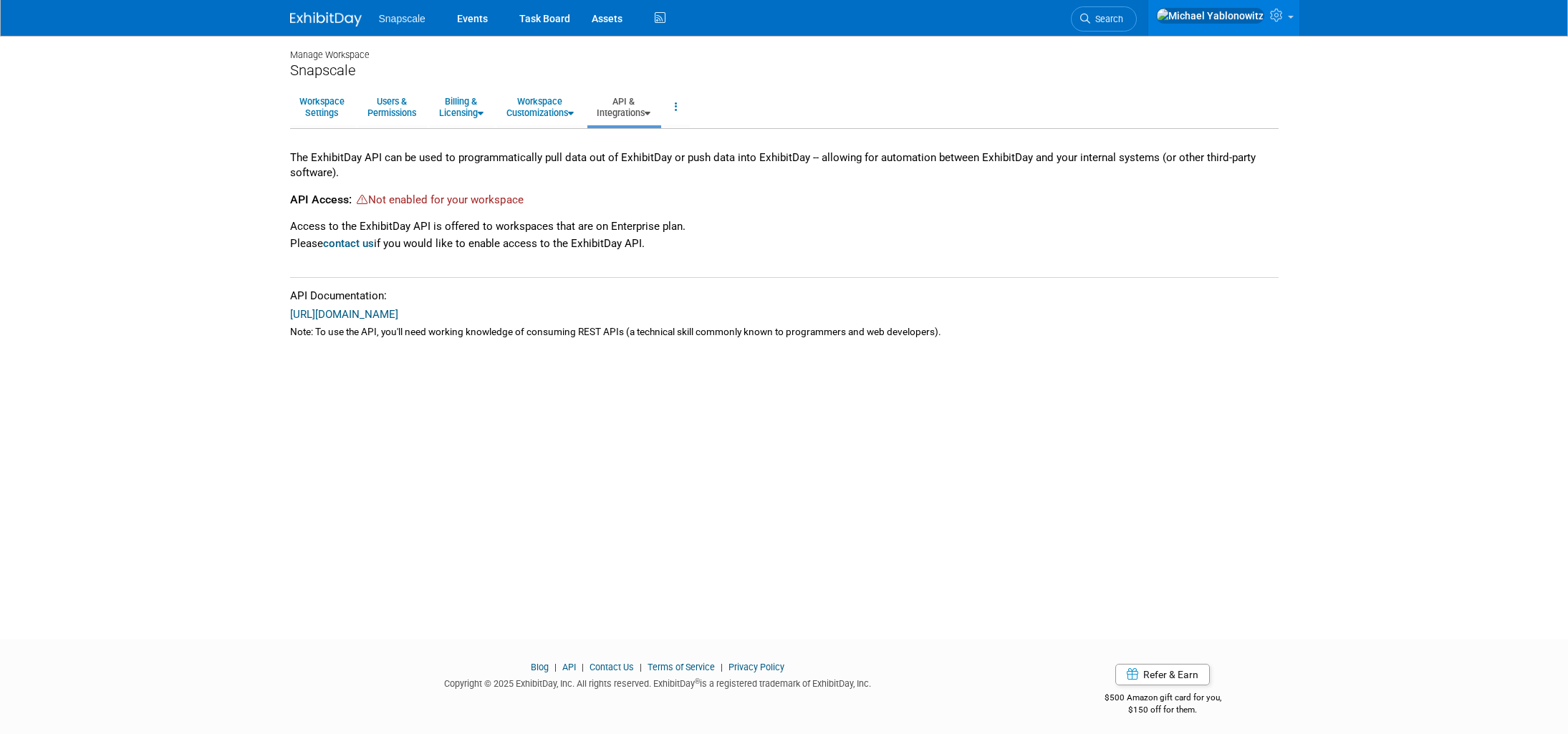
click at [330, 21] on img at bounding box center [326, 19] width 71 height 15
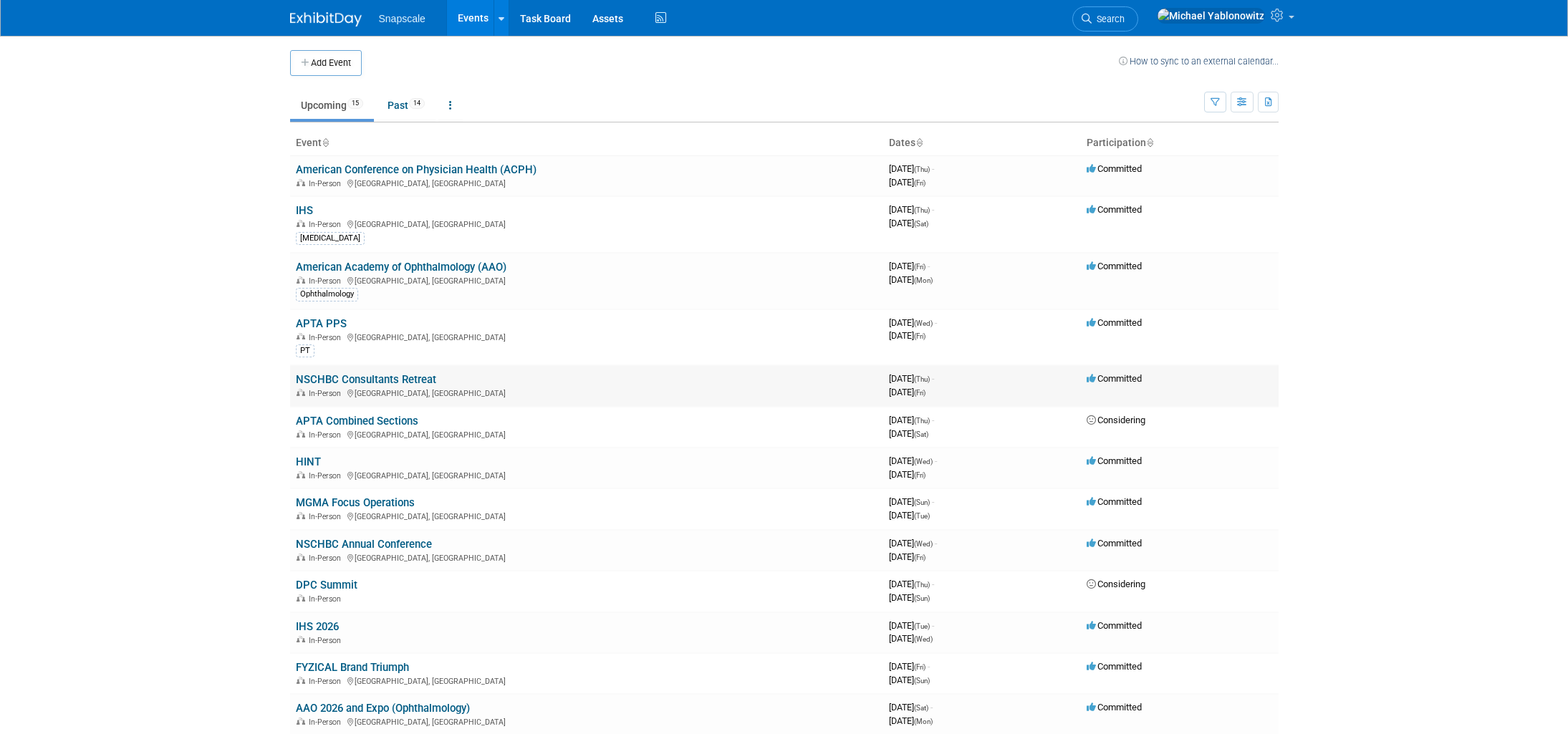
click at [350, 383] on link "NSCHBC Consultants Retreat" at bounding box center [365, 380] width 140 height 13
